Goal: Information Seeking & Learning: Learn about a topic

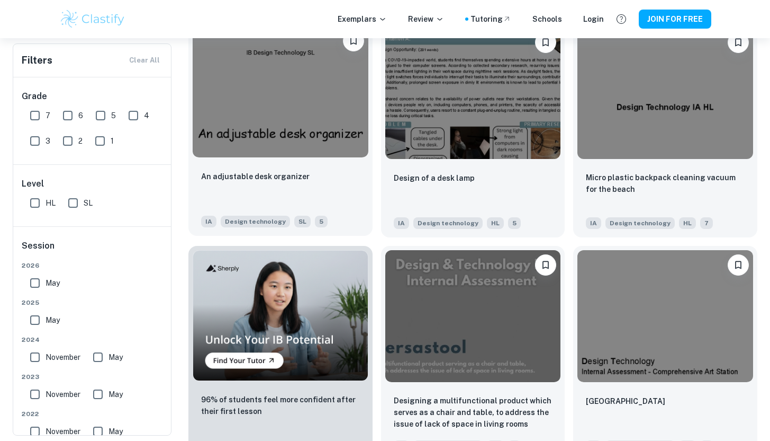
scroll to position [482, 0]
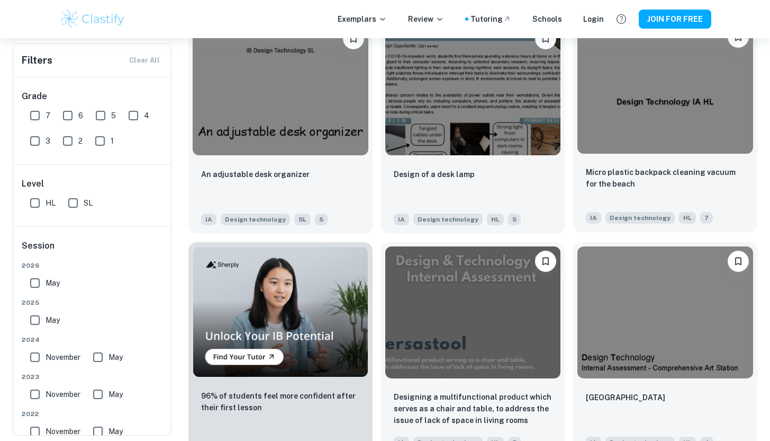
click at [720, 123] on img at bounding box center [666, 88] width 176 height 132
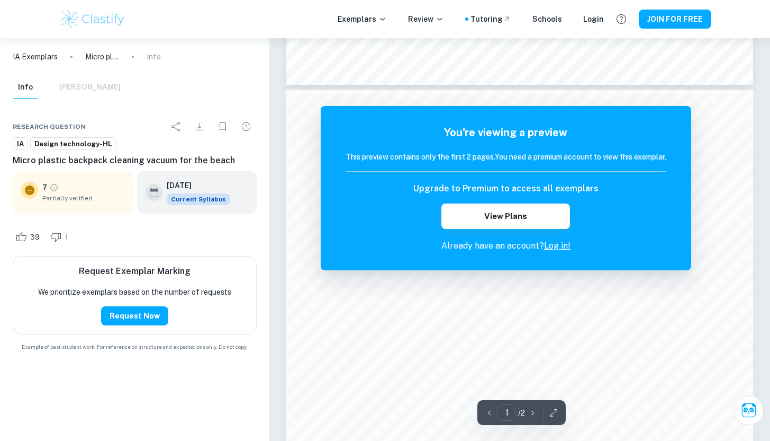
scroll to position [1006, 0]
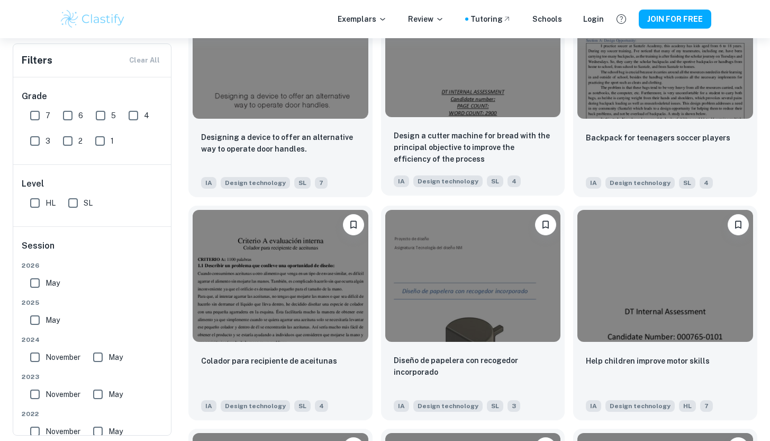
scroll to position [965, 0]
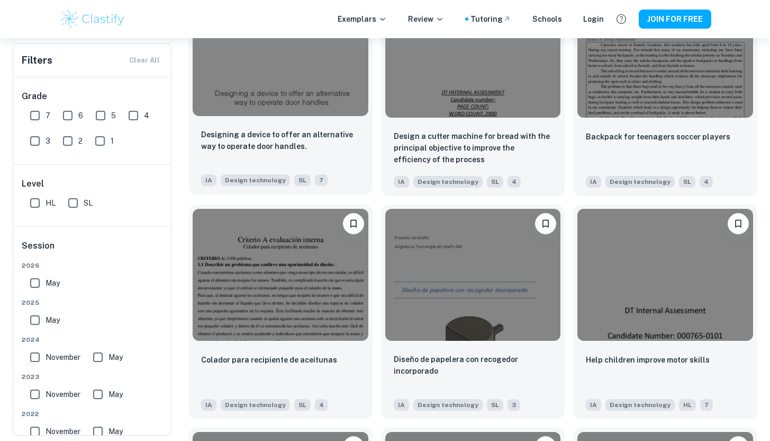
click at [269, 107] on img at bounding box center [281, 50] width 176 height 132
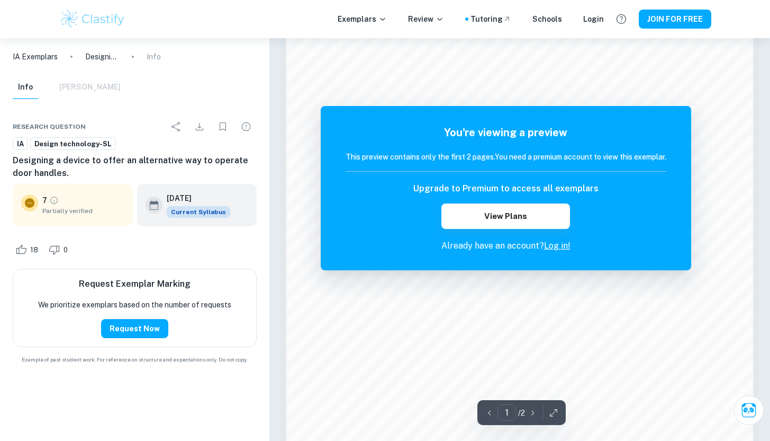
scroll to position [1007, 0]
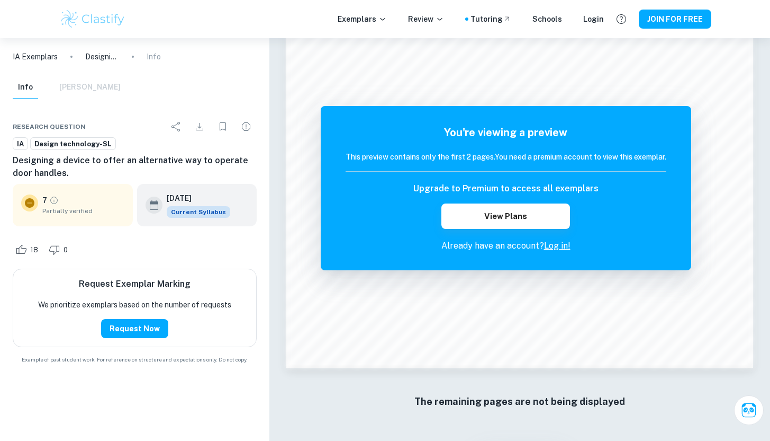
click at [16, 3] on div "Exemplars Review Tutoring Schools Login JOIN FOR FREE" at bounding box center [385, 19] width 770 height 38
click at [96, 95] on div "Info [PERSON_NAME]" at bounding box center [67, 87] width 108 height 23
click at [84, 80] on div "Info [PERSON_NAME]" at bounding box center [67, 87] width 108 height 23
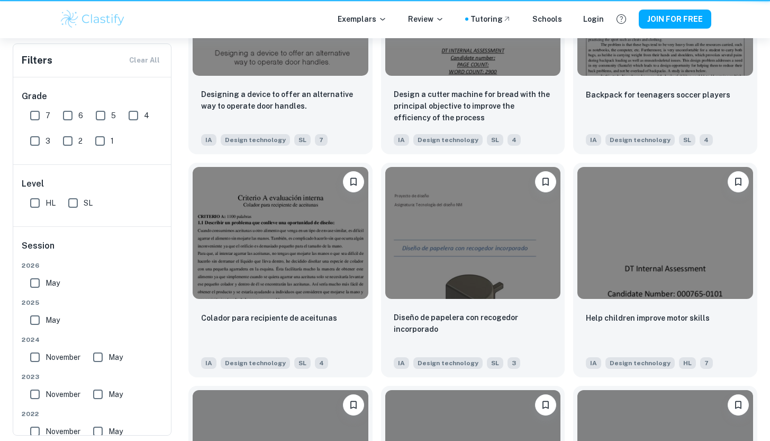
scroll to position [965, 0]
